Goal: Information Seeking & Learning: Learn about a topic

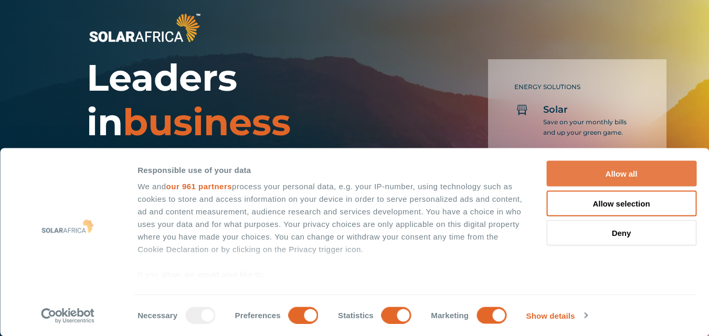
click at [634, 172] on button "Allow all" at bounding box center [621, 174] width 150 height 26
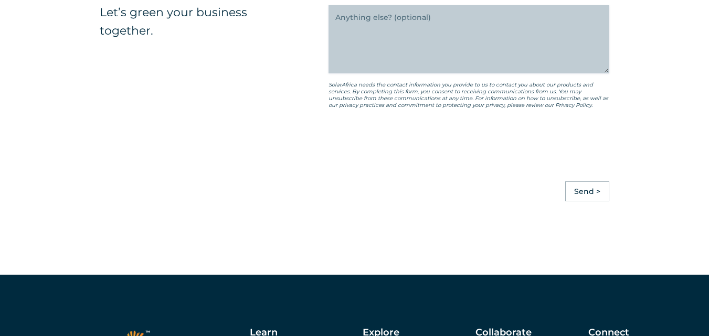
scroll to position [2938, 0]
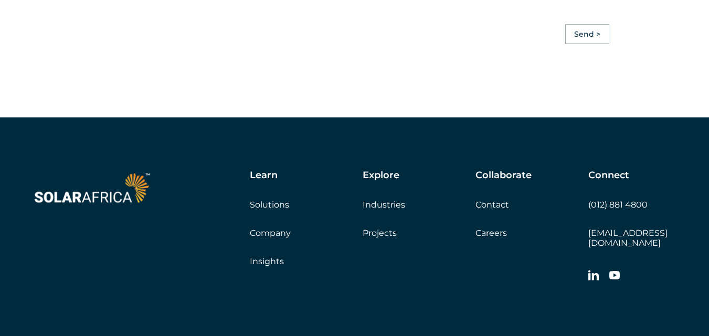
click at [272, 208] on link "Solutions" at bounding box center [269, 205] width 39 height 10
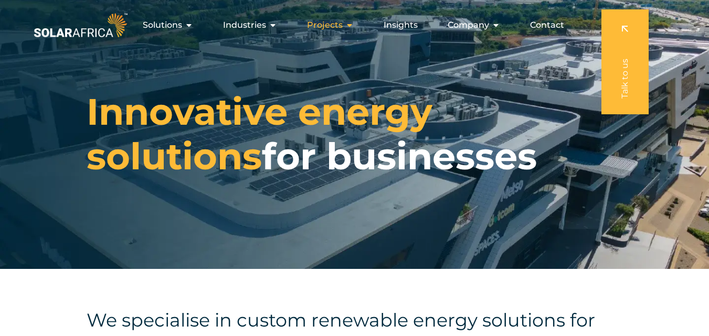
click at [347, 25] on icon "Menu" at bounding box center [349, 25] width 8 height 8
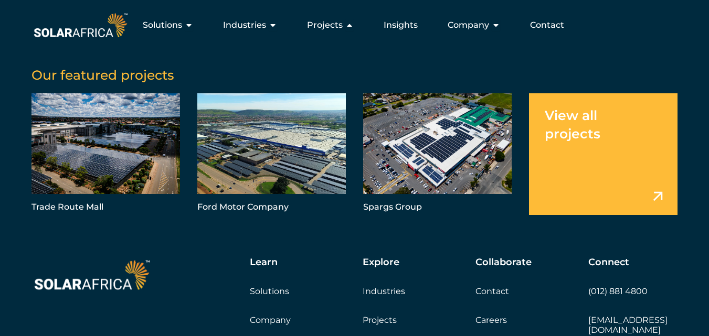
scroll to position [941, 0]
click at [562, 114] on link "Menu" at bounding box center [603, 154] width 148 height 122
